Goal: Transaction & Acquisition: Purchase product/service

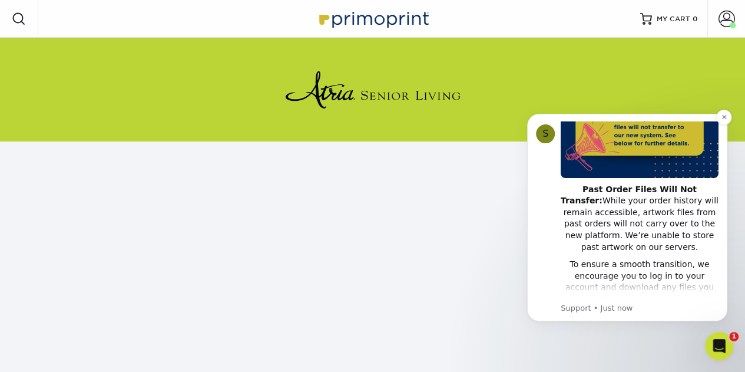
scroll to position [147, 0]
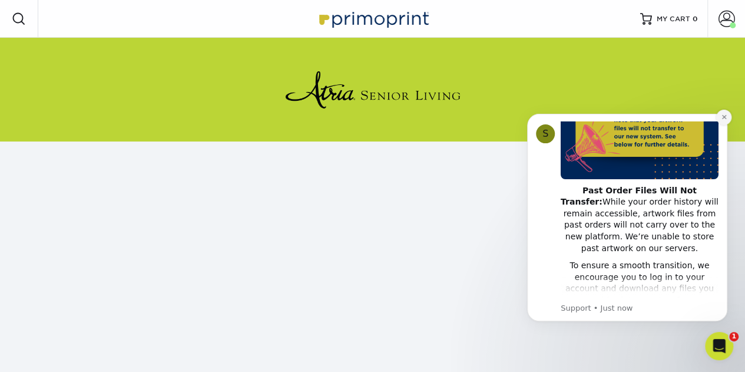
drag, startPoint x: 721, startPoint y: 112, endPoint x: 1237, endPoint y: 212, distance: 525.2
click at [721, 112] on button "Dismiss notification" at bounding box center [724, 117] width 15 height 15
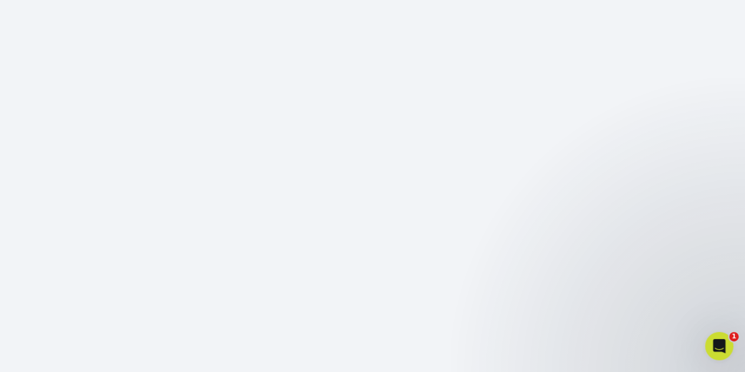
scroll to position [312, 0]
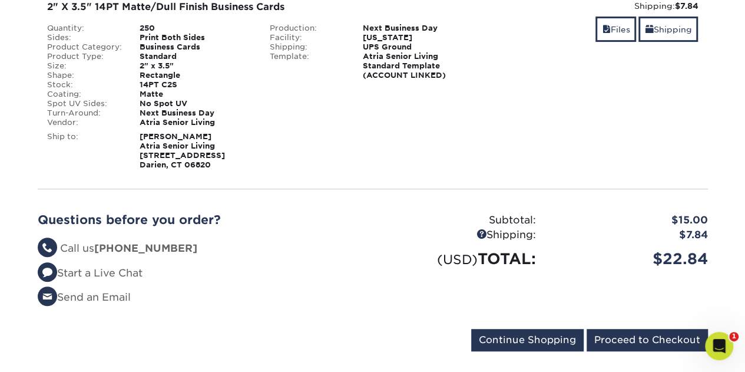
scroll to position [197, 0]
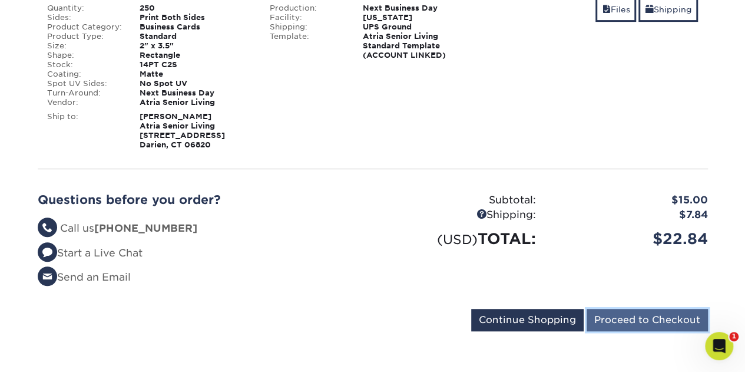
click at [636, 313] on input "Proceed to Checkout" at bounding box center [647, 320] width 121 height 22
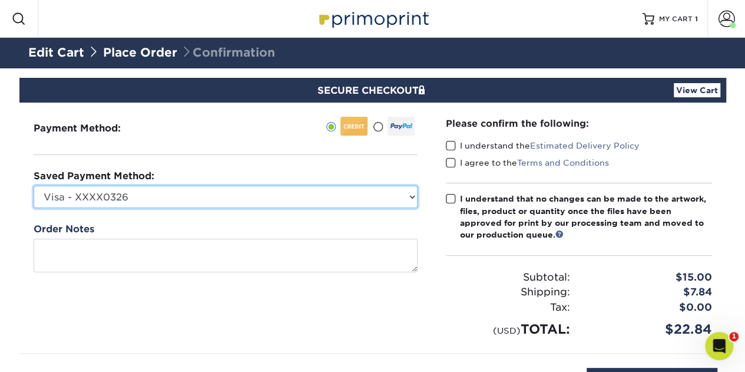
click at [409, 200] on select "Visa - XXXX0326 Visa - XXXX4515 Visa - XXXX9594 Visa - XXXX5960 Visa - XXXX7557…" at bounding box center [226, 197] width 384 height 22
select select "72749"
click at [34, 186] on select "Visa - XXXX0326 Visa - XXXX4515 Visa - XXXX9594 Visa - XXXX5960 Visa - XXXX7557…" at bounding box center [226, 197] width 384 height 22
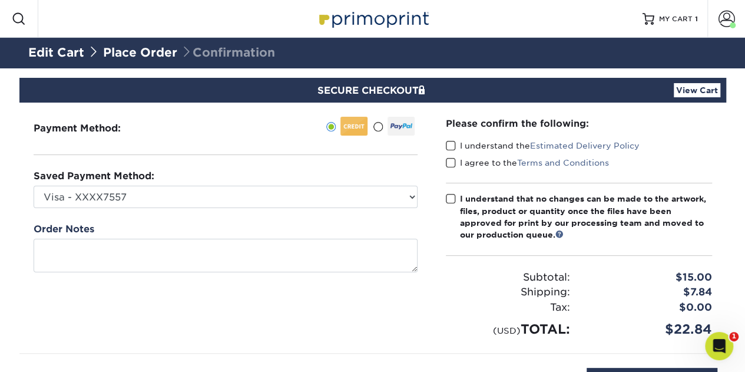
click at [454, 144] on span at bounding box center [451, 145] width 10 height 11
click at [0, 0] on input "I understand the Estimated Delivery Policy" at bounding box center [0, 0] width 0 height 0
click at [451, 158] on span at bounding box center [451, 162] width 10 height 11
click at [0, 0] on input "I agree to the Terms and Conditions" at bounding box center [0, 0] width 0 height 0
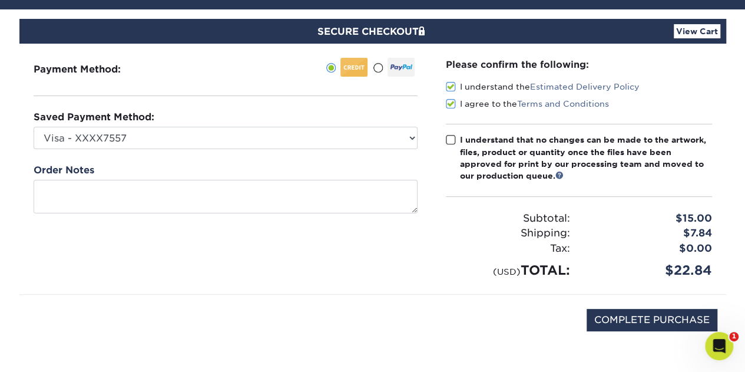
click at [450, 137] on span at bounding box center [451, 139] width 10 height 11
click at [0, 0] on input "I understand that no changes can be made to the artwork, files, product or quan…" at bounding box center [0, 0] width 0 height 0
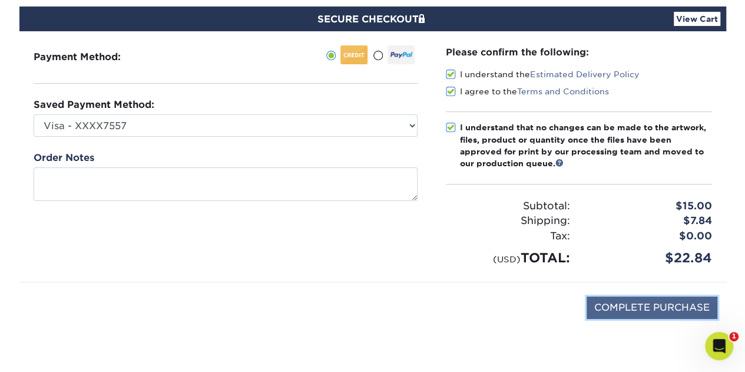
click at [648, 303] on input "COMPLETE PURCHASE" at bounding box center [652, 307] width 131 height 22
type input "PROCESSING, PLEASE WAIT..."
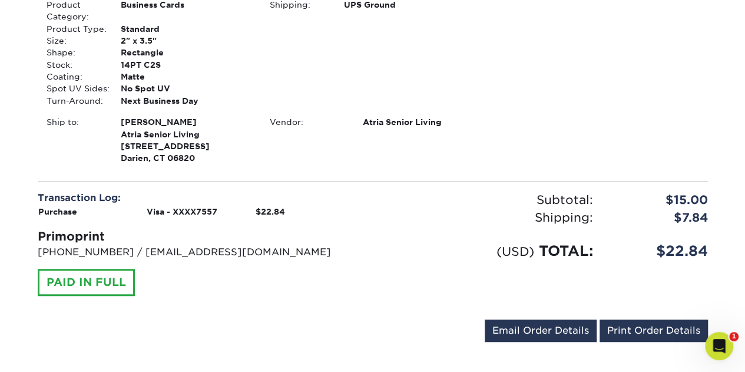
scroll to position [325, 0]
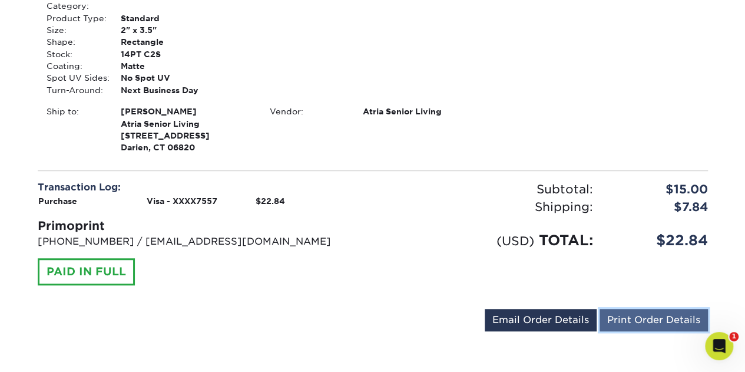
click at [676, 317] on link "Print Order Details" at bounding box center [654, 320] width 108 height 22
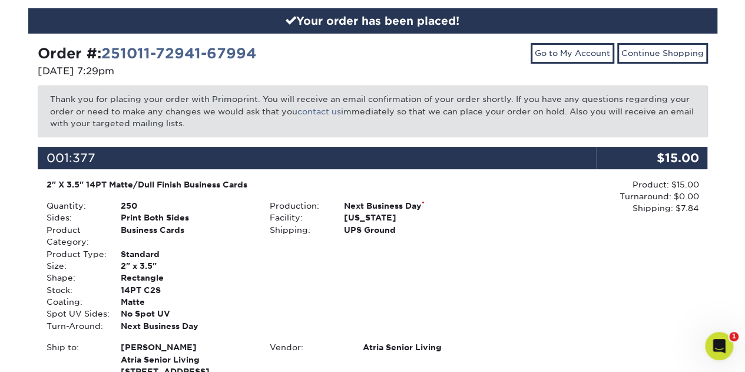
scroll to position [0, 0]
